Goal: Navigation & Orientation: Go to known website

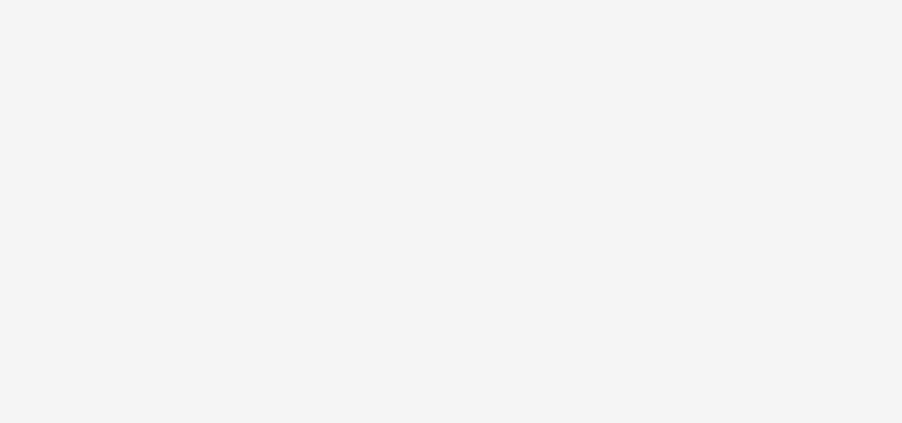
drag, startPoint x: 257, startPoint y: 108, endPoint x: 277, endPoint y: 127, distance: 27.5
click at [273, 123] on body at bounding box center [451, 211] width 902 height 423
click at [260, 159] on body at bounding box center [451, 211] width 902 height 423
